Goal: Find specific page/section: Find specific page/section

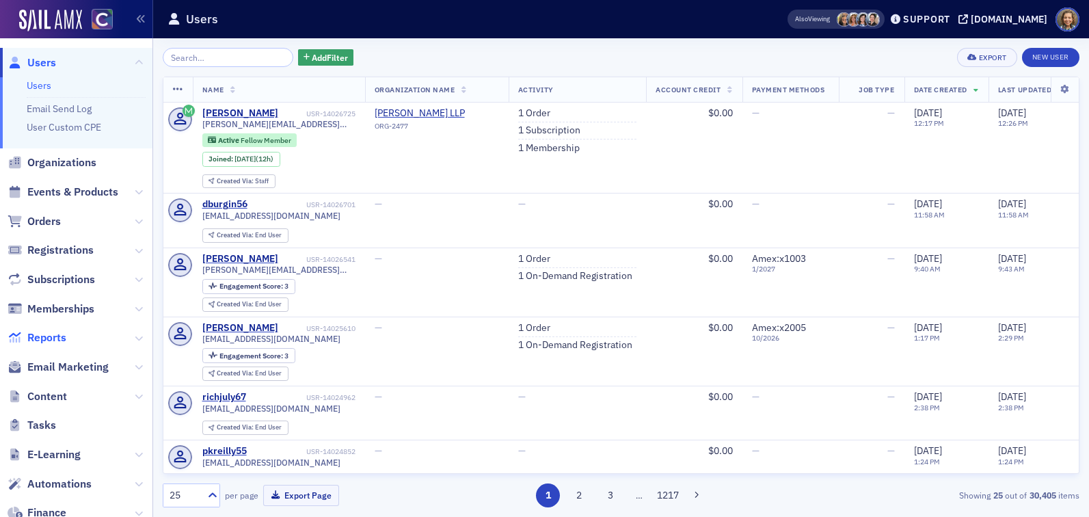
click at [51, 344] on span "Reports" at bounding box center [46, 337] width 39 height 15
